Goal: Find specific page/section: Find specific page/section

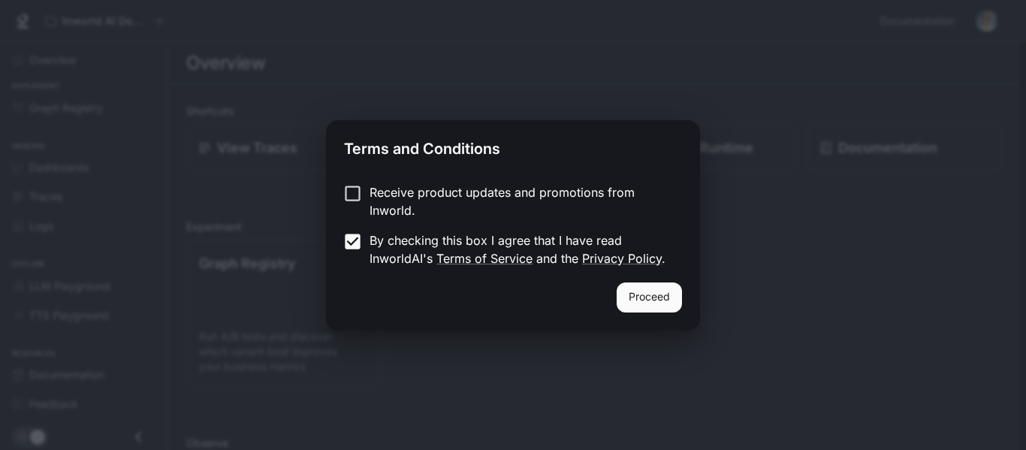
click at [642, 288] on button "Proceed" at bounding box center [649, 297] width 65 height 30
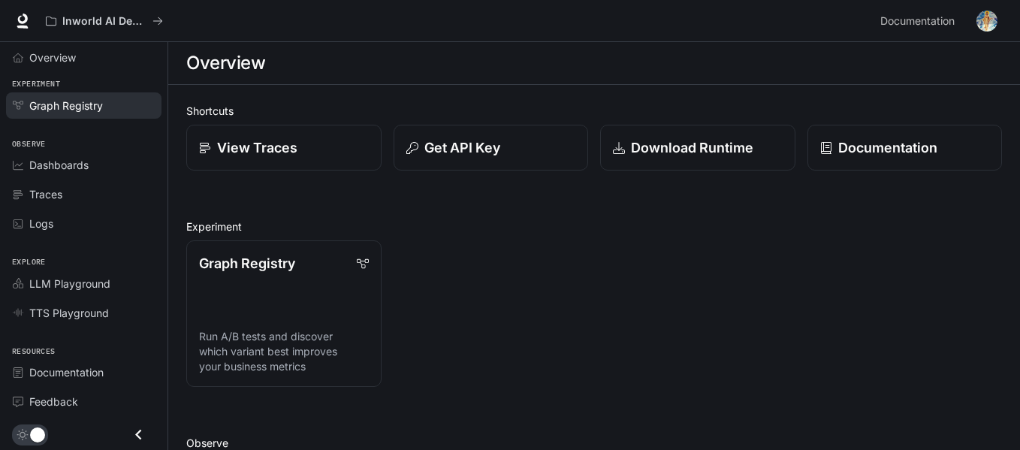
scroll to position [3, 0]
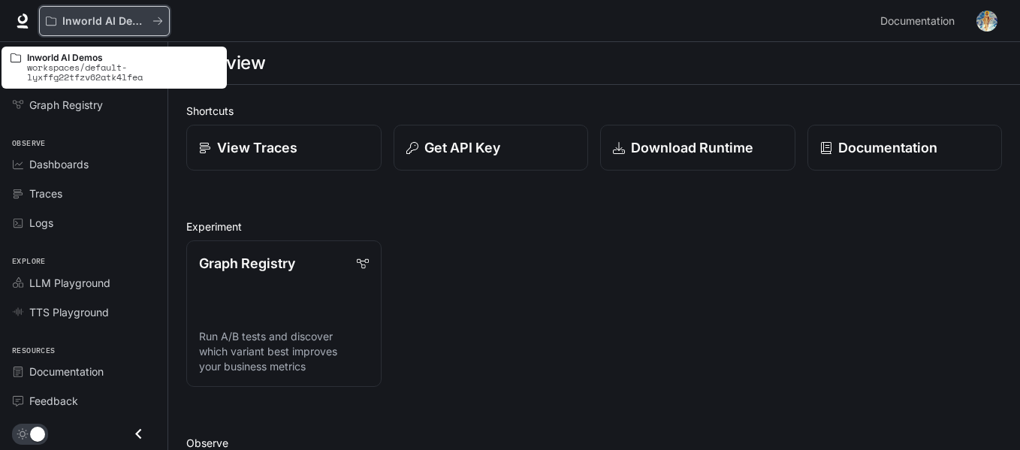
click at [77, 23] on p "Inworld AI Demos" at bounding box center [104, 21] width 84 height 13
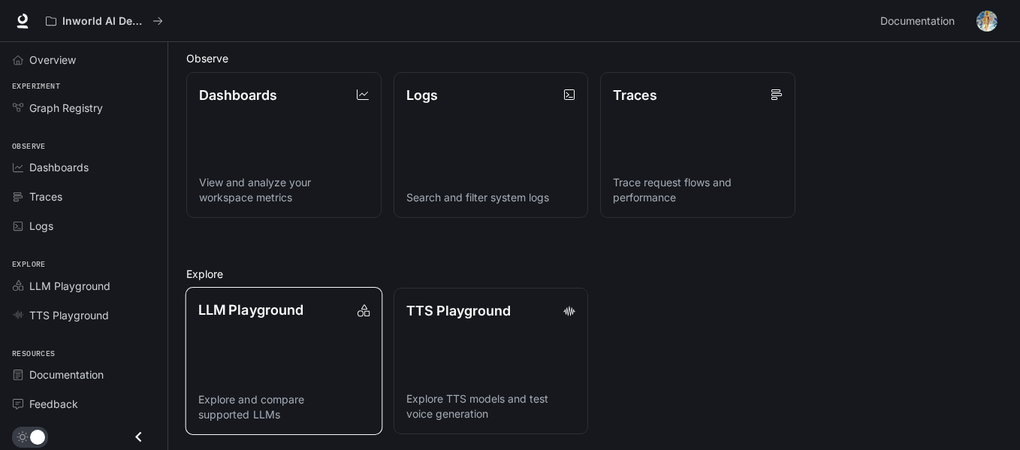
scroll to position [387, 0]
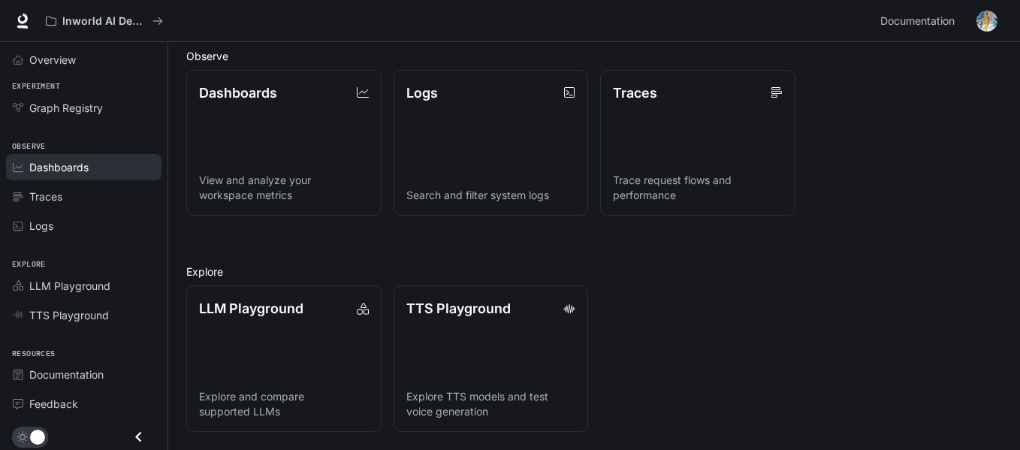
click at [83, 173] on span "Dashboards" at bounding box center [58, 167] width 59 height 16
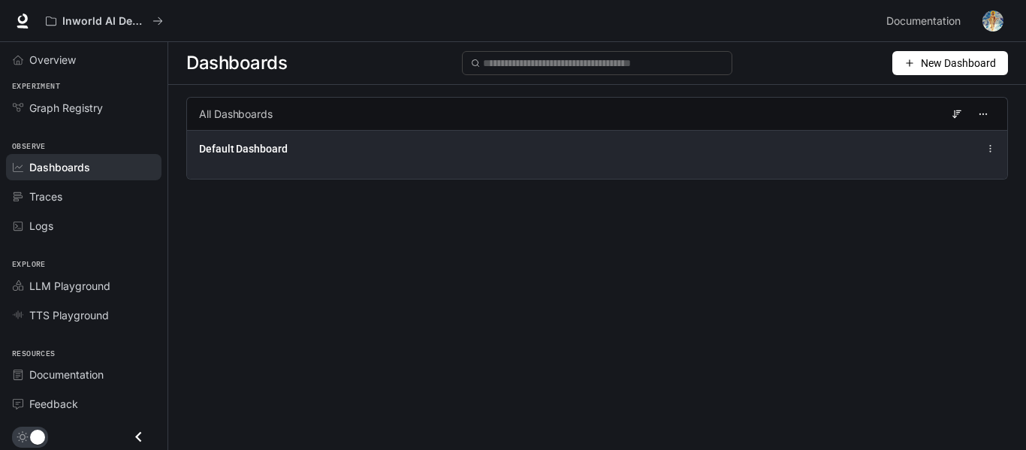
click at [239, 162] on div "Default Dashboard" at bounding box center [597, 154] width 820 height 49
